Goal: Find specific page/section: Find specific page/section

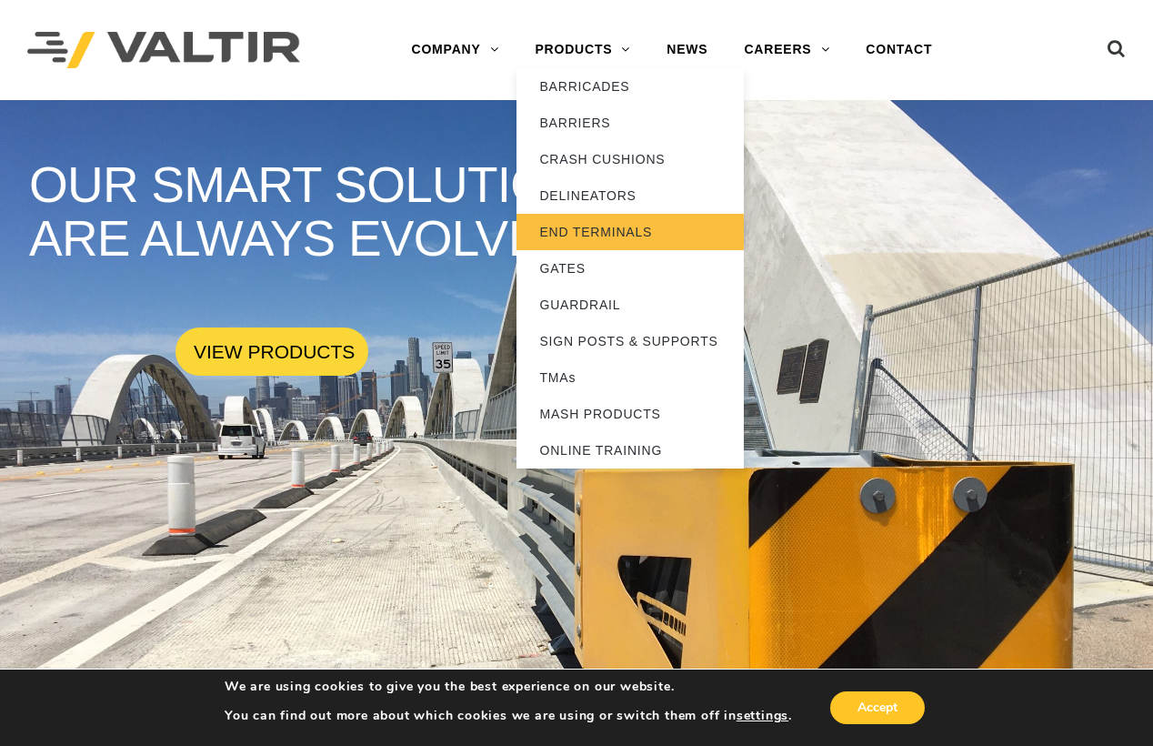
click at [613, 225] on link "END TERMINALS" at bounding box center [630, 232] width 227 height 36
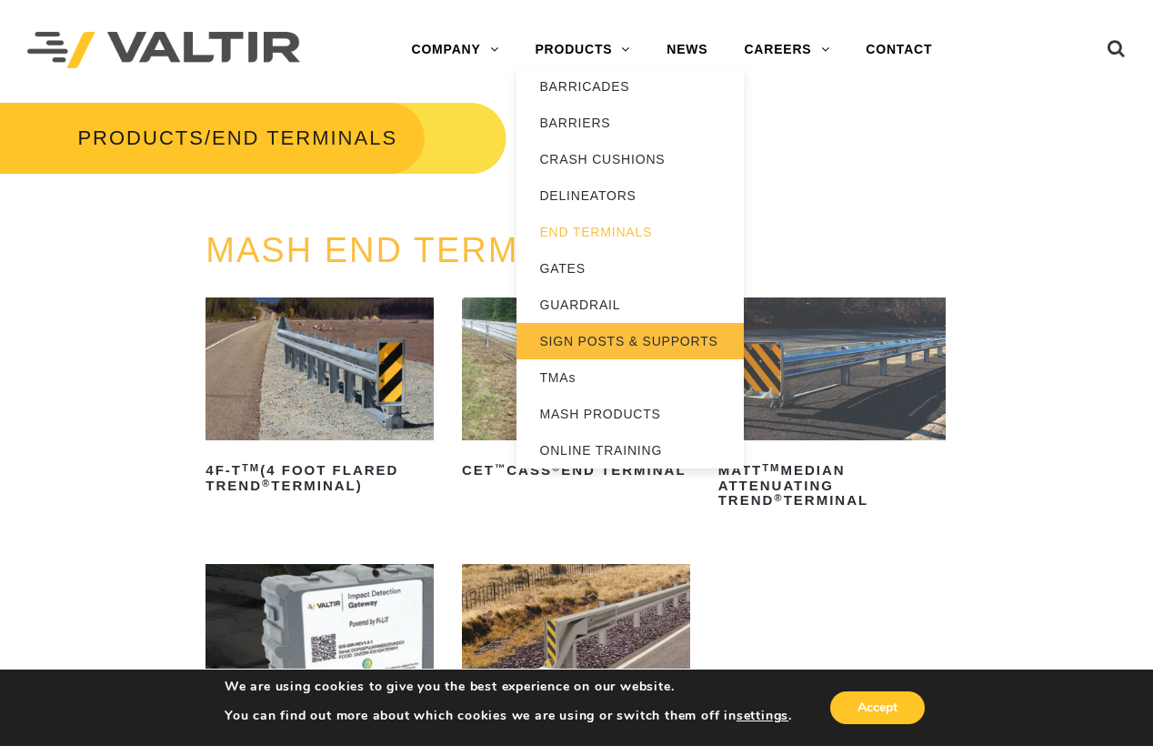
click at [599, 341] on link "SIGN POSTS & SUPPORTS" at bounding box center [630, 341] width 227 height 36
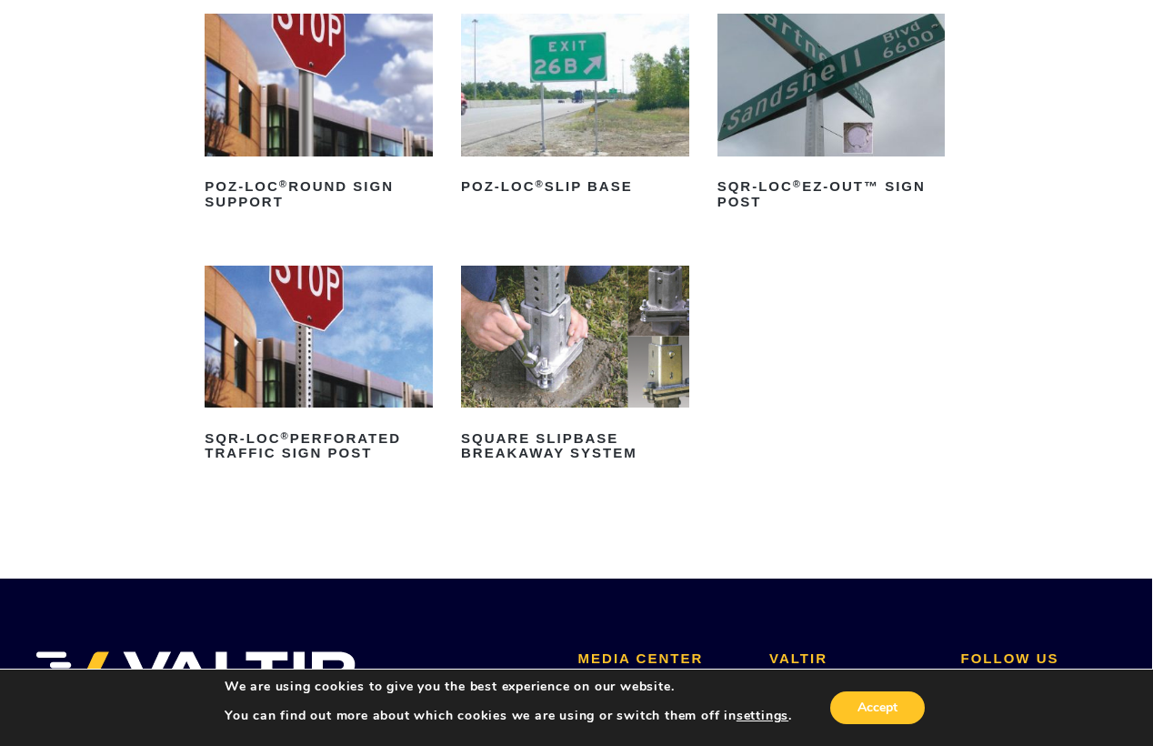
scroll to position [296, 1]
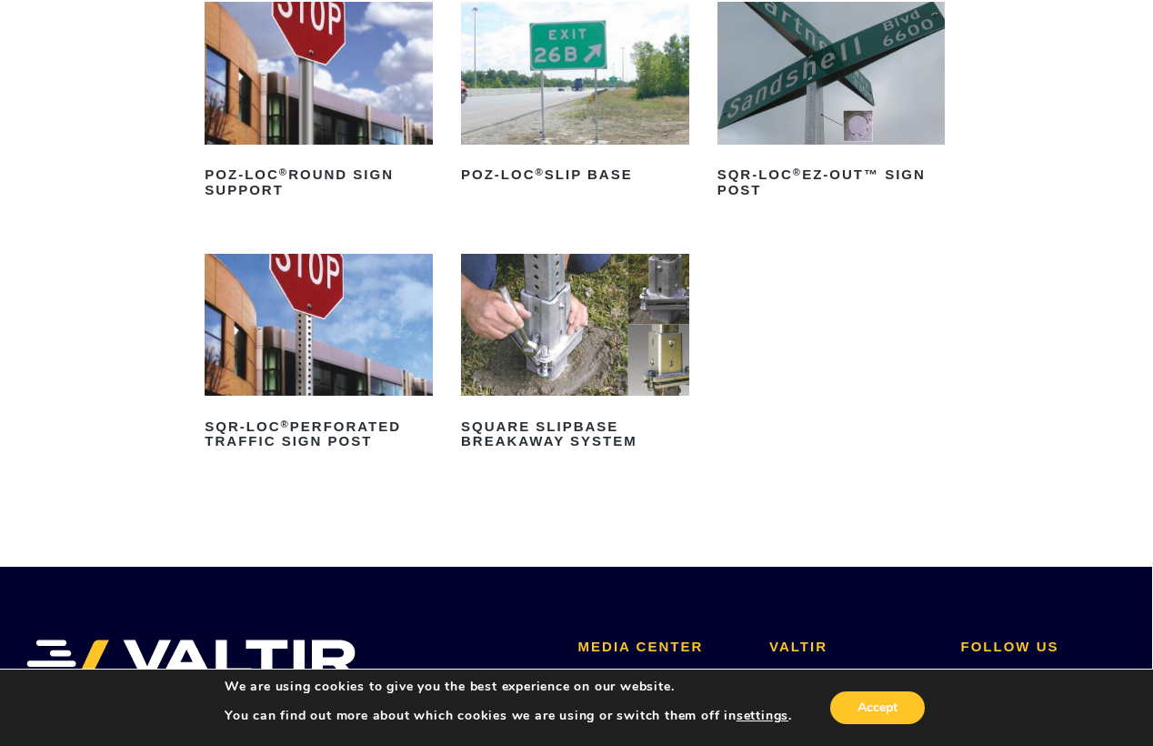
click at [781, 109] on img at bounding box center [832, 73] width 228 height 143
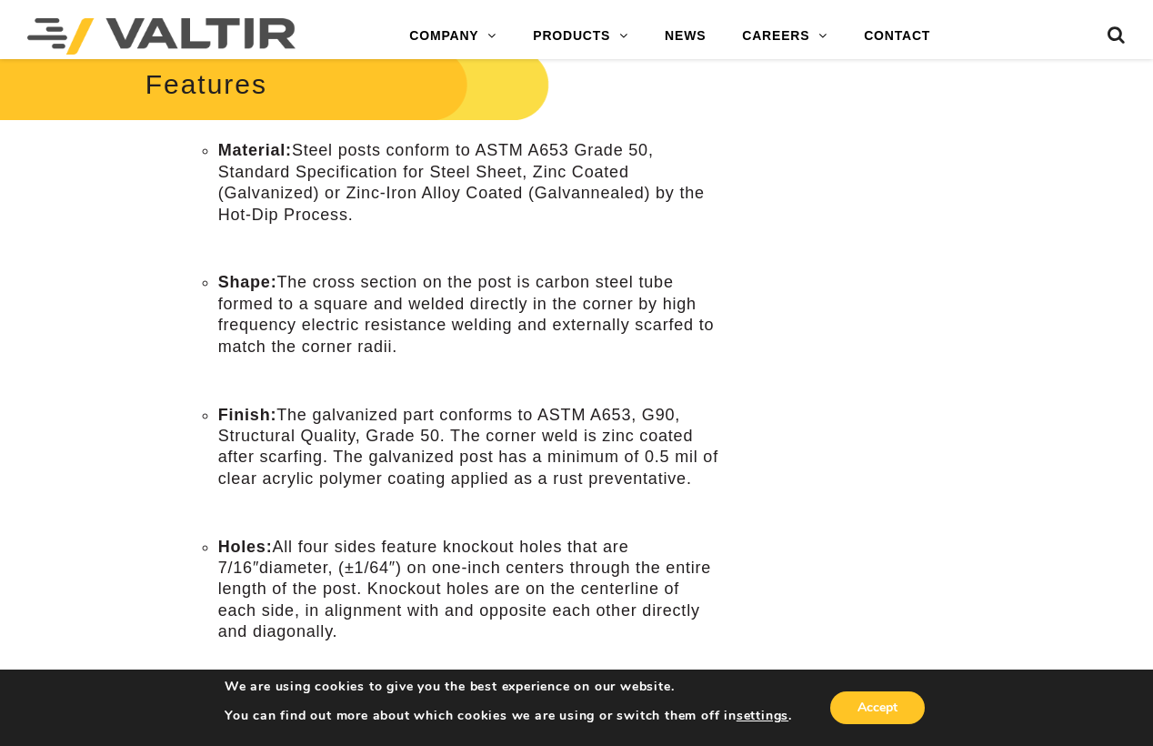
scroll to position [750, 0]
